Goal: Task Accomplishment & Management: Manage account settings

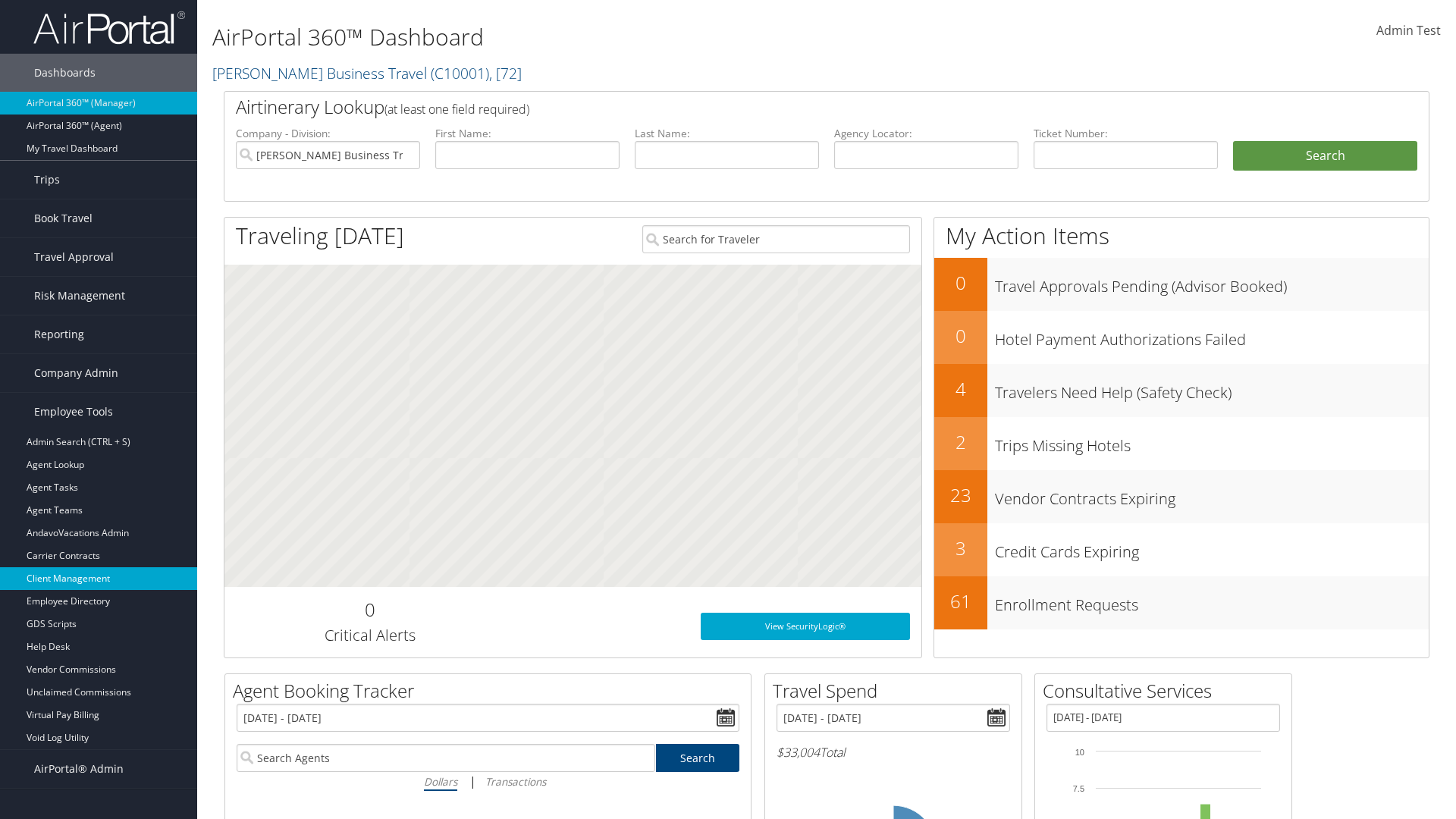
click at [99, 578] on link "Client Management" at bounding box center [99, 578] width 197 height 23
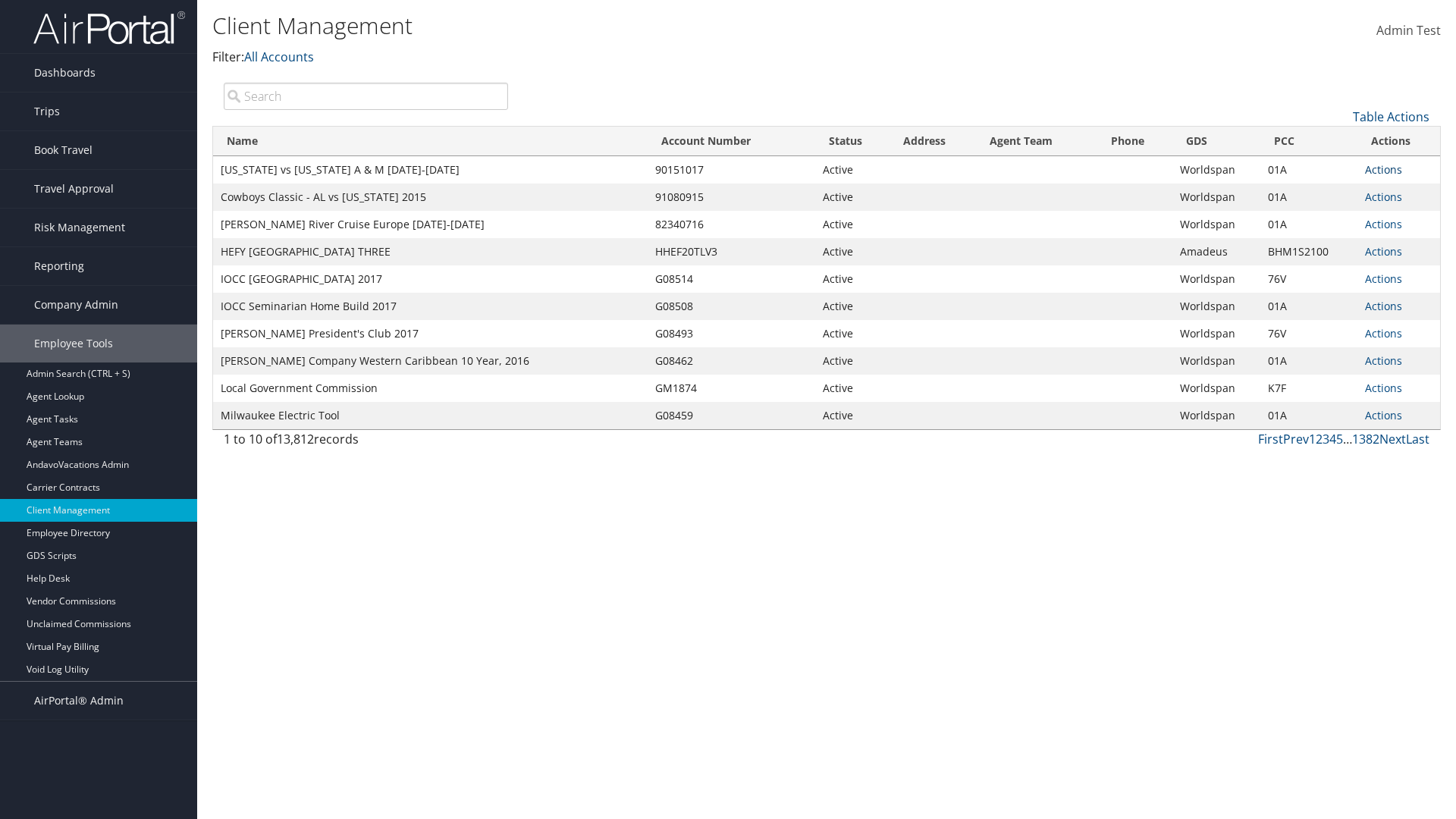
click at [1383, 169] on link "Actions" at bounding box center [1384, 169] width 38 height 14
click at [0, 0] on link "View Client" at bounding box center [0, 0] width 0 height 0
click at [1383, 169] on link "Actions" at bounding box center [1384, 169] width 38 height 14
click at [0, 0] on link "Company Settings" at bounding box center [0, 0] width 0 height 0
